Goal: Communication & Community: Participate in discussion

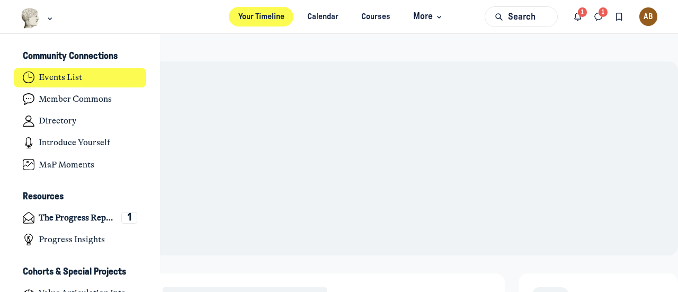
scroll to position [2502, 2081]
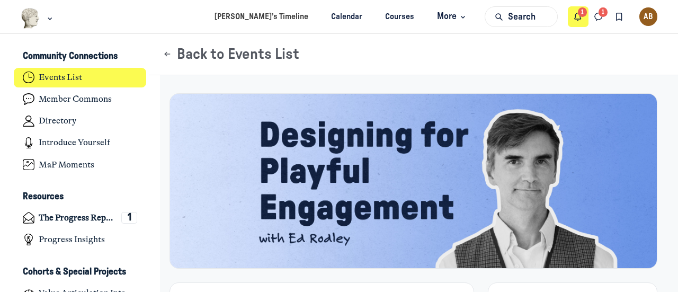
click at [584, 16] on button "Notifications" at bounding box center [578, 16] width 21 height 21
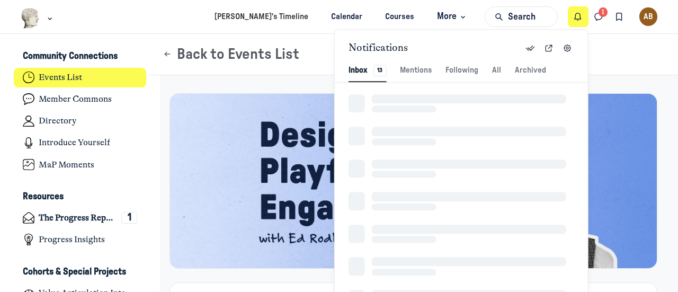
scroll to position [1441, 2241]
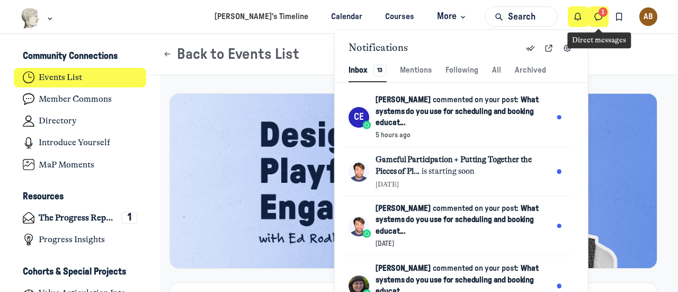
click at [599, 19] on icon "Direct messages" at bounding box center [598, 17] width 11 height 12
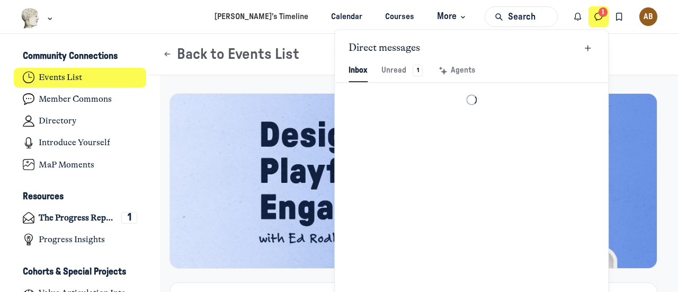
scroll to position [1441, 2469]
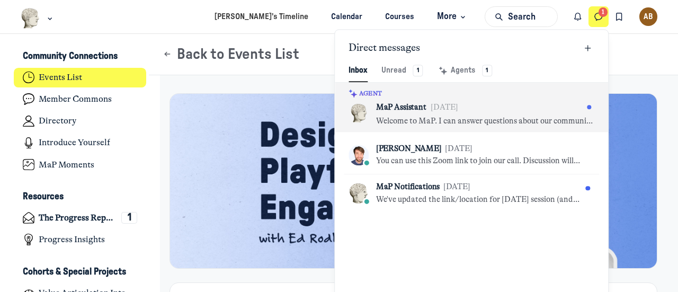
click at [498, 101] on div "MaP Assistant [DATE]" at bounding box center [485, 107] width 219 height 14
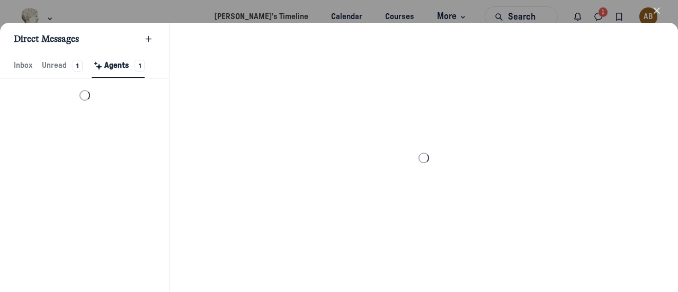
scroll to position [1441, 1999]
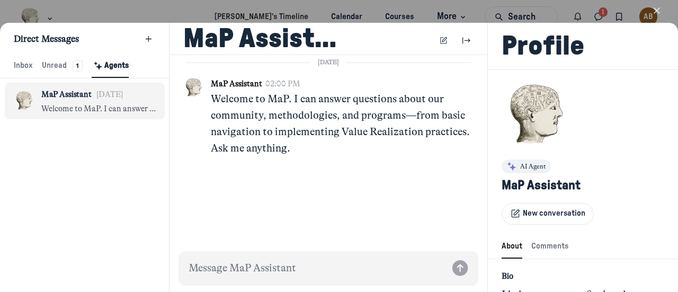
click at [654, 8] on use "button" at bounding box center [656, 10] width 5 height 5
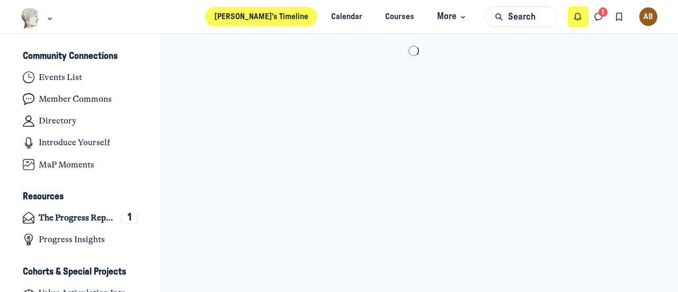
scroll to position [2502, 2081]
click at [579, 17] on icon "Notifications" at bounding box center [577, 17] width 11 height 12
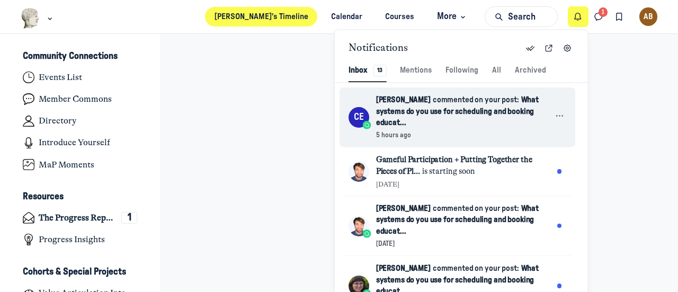
click at [479, 99] on span "commented on your post:" at bounding box center [476, 100] width 86 height 8
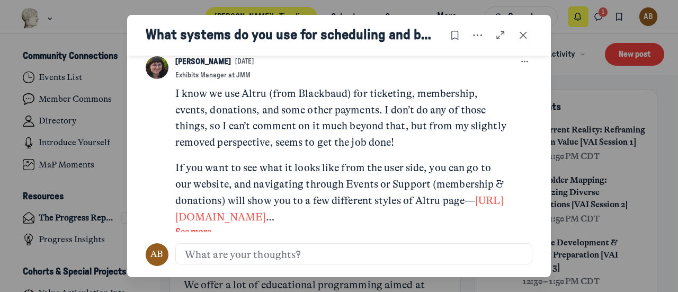
scroll to position [334, 0]
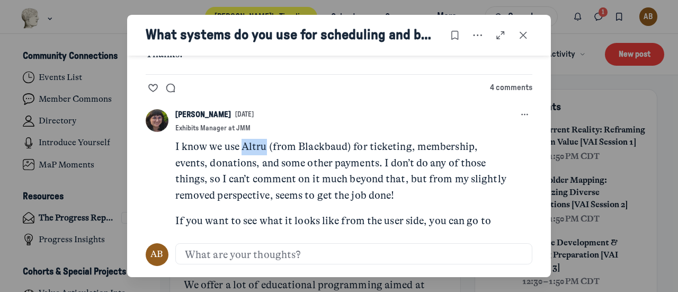
drag, startPoint x: 244, startPoint y: 144, endPoint x: 267, endPoint y: 144, distance: 23.3
click at [267, 144] on p "I know we use Altru (from Blackbaud) for ticketing, membership, events, donatio…" at bounding box center [341, 171] width 332 height 65
copy p "Altru"
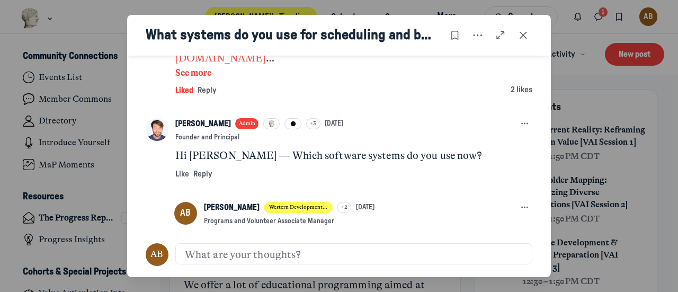
scroll to position [758, 0]
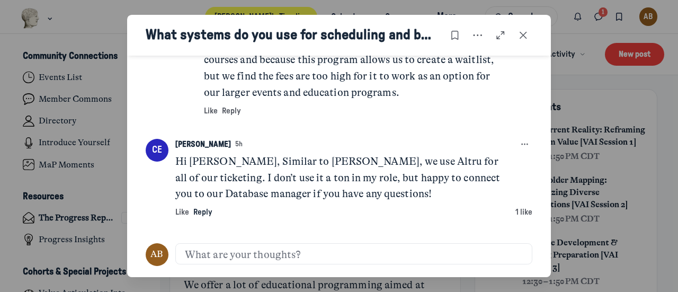
click at [211, 210] on span "Reply" at bounding box center [202, 212] width 19 height 8
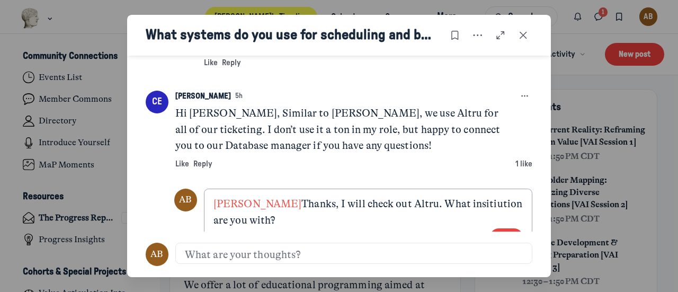
click at [486, 204] on p "[PERSON_NAME] D'Emic Thanks, I will check out Altru. What insitiution are you w…" at bounding box center [367, 212] width 309 height 33
click at [317, 215] on p "[PERSON_NAME] D'Emic Thanks, I will check out Altru. What institution are you w…" at bounding box center [367, 212] width 309 height 33
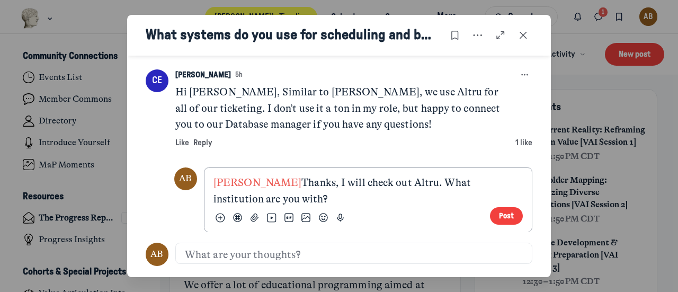
scroll to position [838, 0]
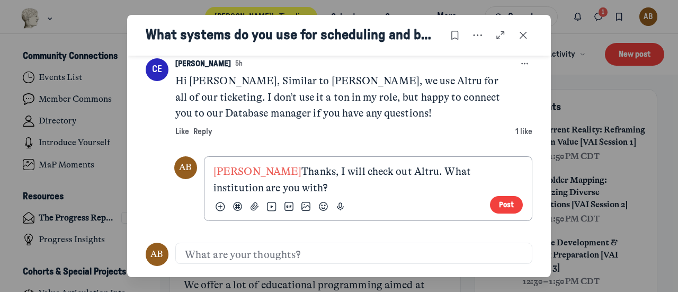
click at [498, 205] on button "Post" at bounding box center [506, 204] width 33 height 17
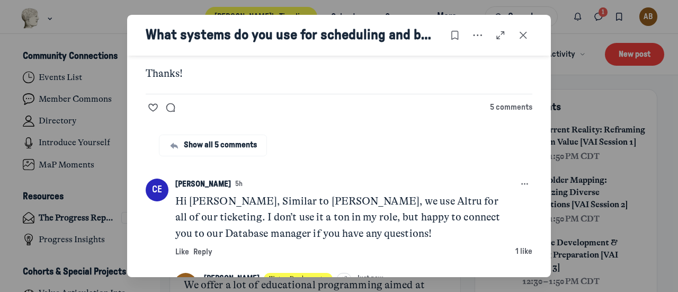
scroll to position [307, 0]
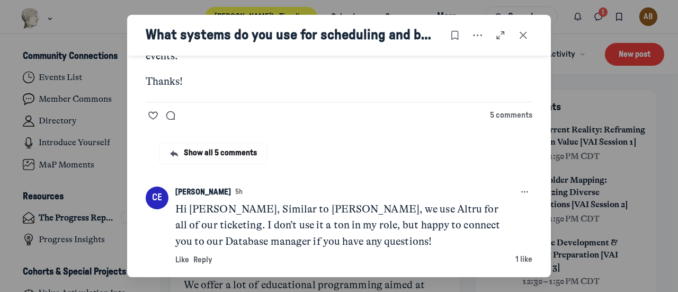
click at [213, 153] on link "Show all 5 comments" at bounding box center [213, 153] width 108 height 22
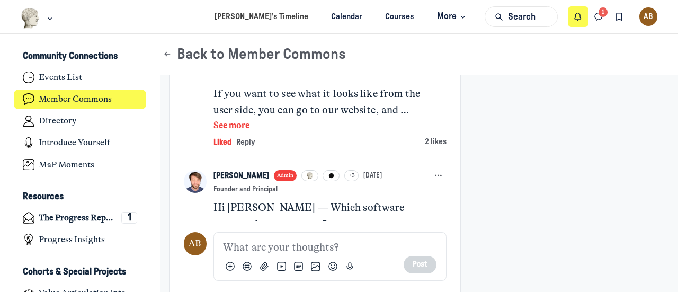
scroll to position [741, 0]
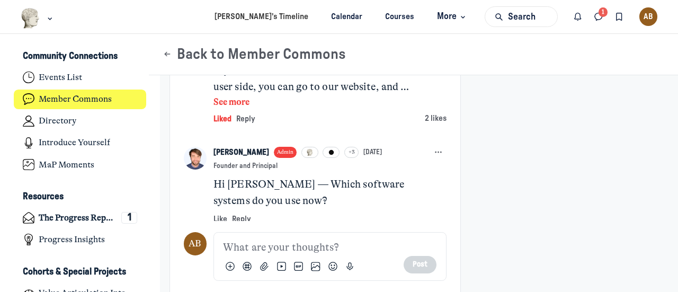
click at [233, 109] on button "See more" at bounding box center [317, 102] width 208 height 14
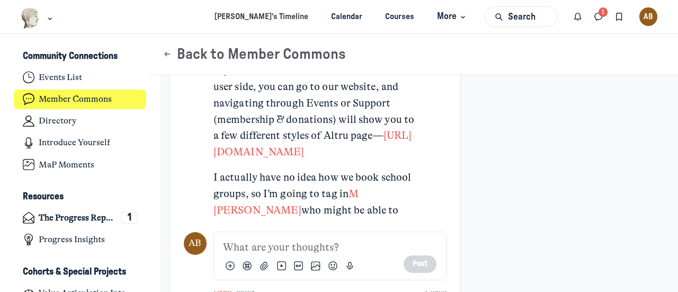
click at [299, 158] on link "[URL][DOMAIN_NAME]" at bounding box center [312, 143] width 198 height 29
